Goal: Task Accomplishment & Management: Use online tool/utility

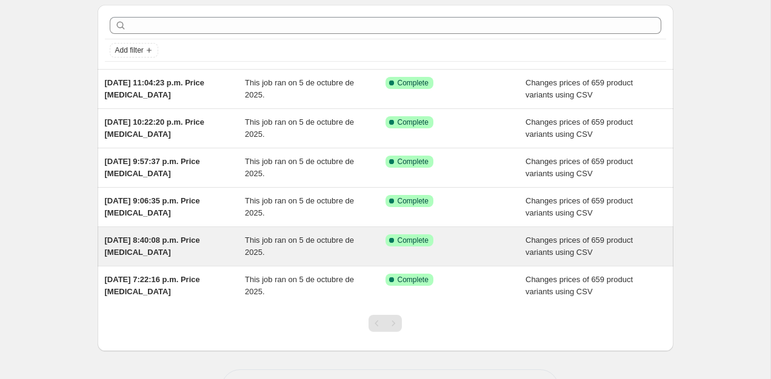
scroll to position [4, 0]
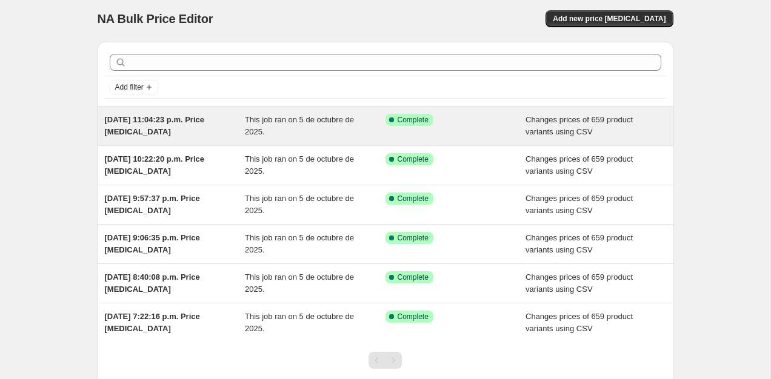
click at [123, 125] on div "[DATE] 11:04:23 p.m. Price [MEDICAL_DATA]" at bounding box center [175, 126] width 141 height 24
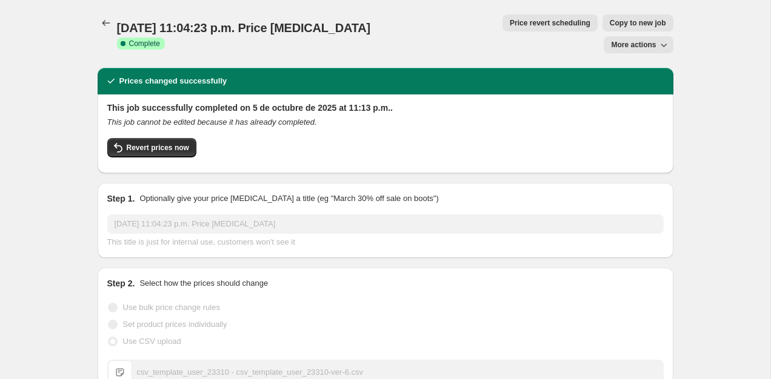
click at [663, 39] on icon "button" at bounding box center [663, 45] width 12 height 12
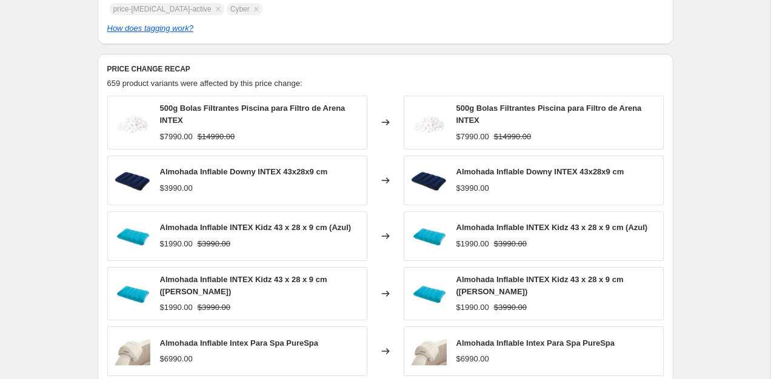
scroll to position [535, 0]
click at [249, 102] on div "500g Bolas Filtrantes Piscina para Filtro de Arena INTEX" at bounding box center [260, 114] width 201 height 24
click at [466, 103] on span "500g Bolas Filtrantes Piscina para Filtro de Arena INTEX" at bounding box center [548, 113] width 185 height 21
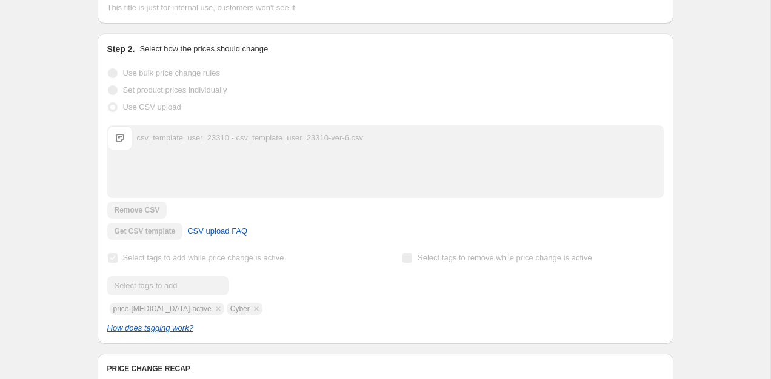
scroll to position [0, 0]
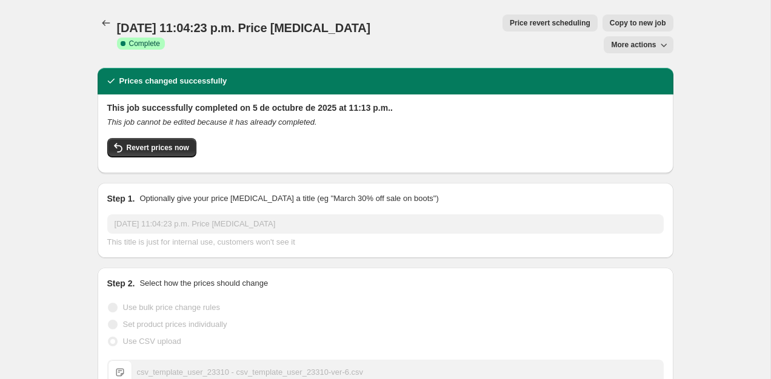
click at [645, 40] on span "More actions" at bounding box center [633, 45] width 45 height 10
click at [657, 50] on span "Export Recap CSV" at bounding box center [643, 48] width 66 height 9
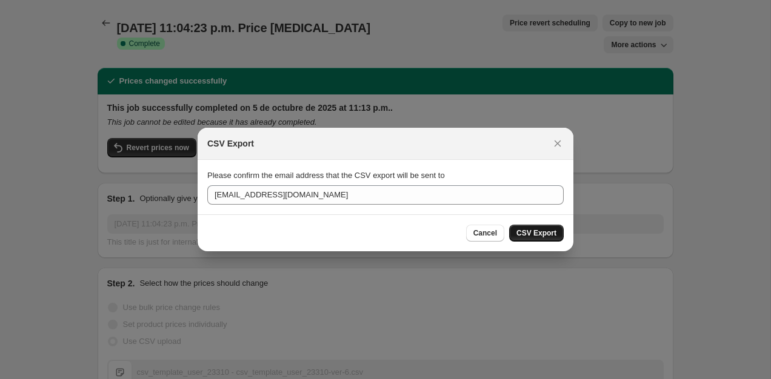
click at [553, 236] on span "CSV Export" at bounding box center [536, 233] width 40 height 10
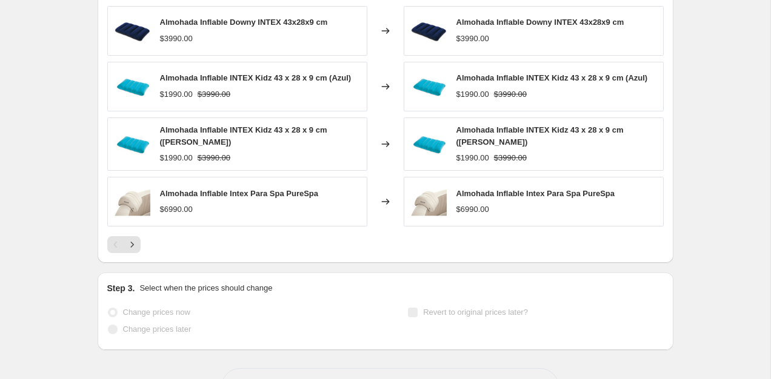
scroll to position [707, 0]
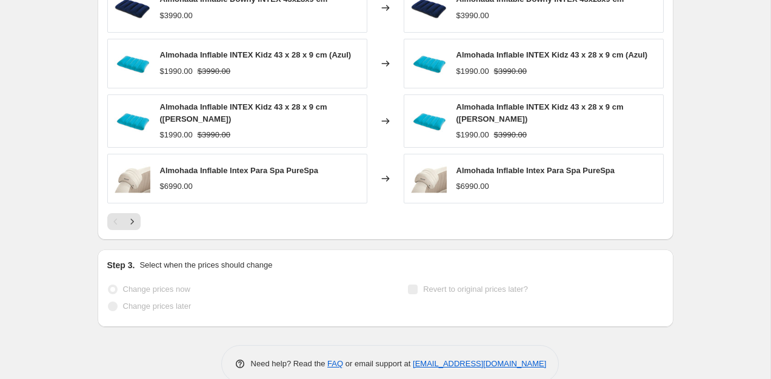
click at [136, 285] on span "Change prices now" at bounding box center [156, 289] width 67 height 9
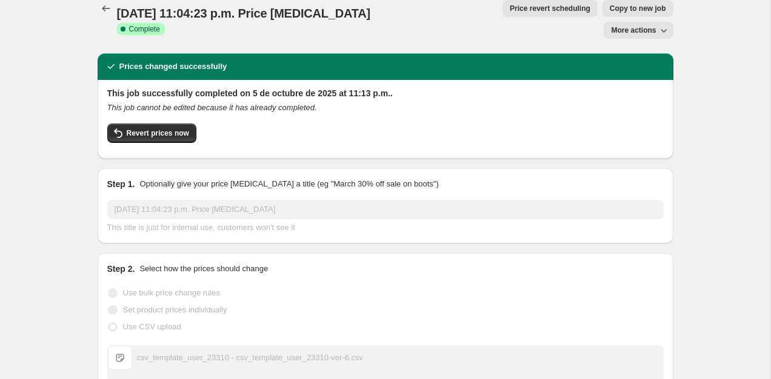
scroll to position [1, 0]
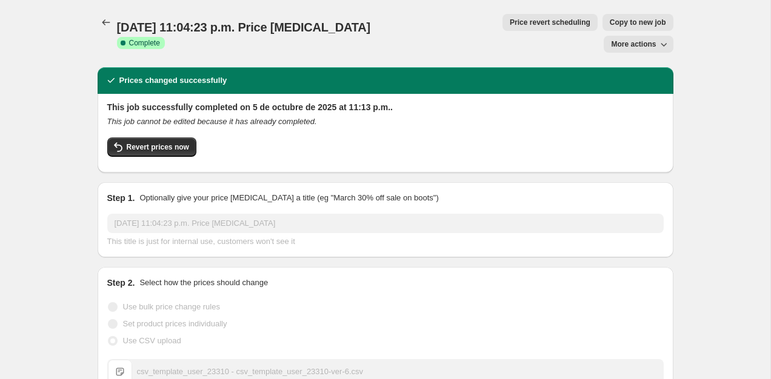
click at [648, 39] on span "More actions" at bounding box center [633, 44] width 45 height 10
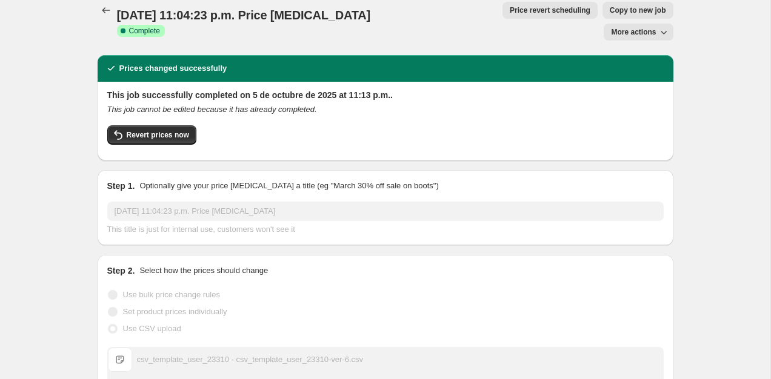
scroll to position [0, 0]
